Goal: Entertainment & Leisure: Browse casually

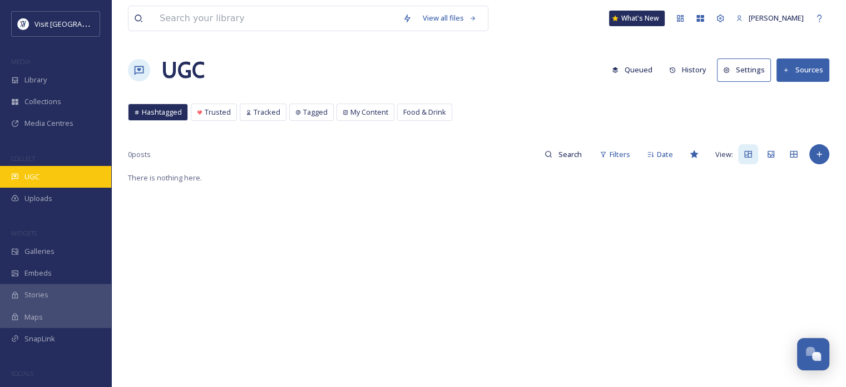
click at [43, 176] on div "UGC" at bounding box center [55, 177] width 111 height 22
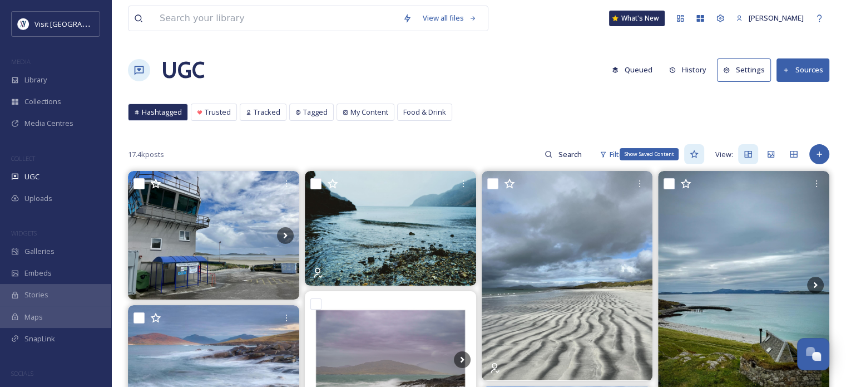
click at [697, 153] on icon at bounding box center [694, 154] width 8 height 8
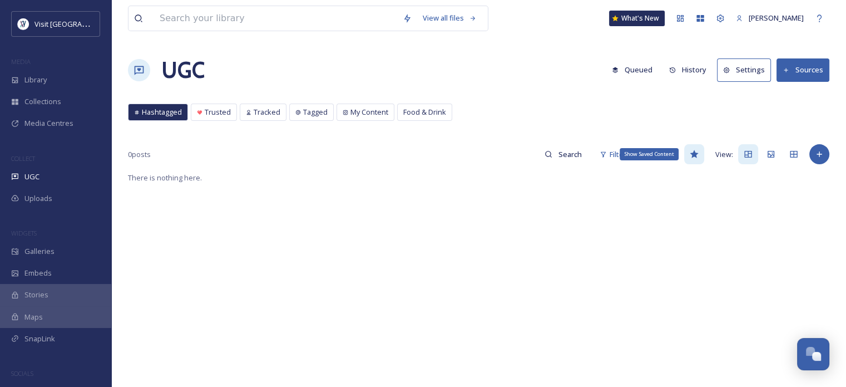
click at [695, 151] on icon at bounding box center [694, 154] width 9 height 9
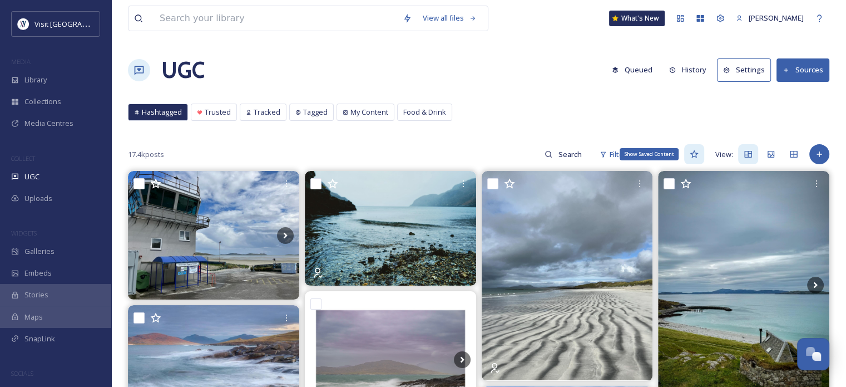
click at [693, 151] on icon at bounding box center [694, 154] width 9 height 9
